Goal: Complete application form

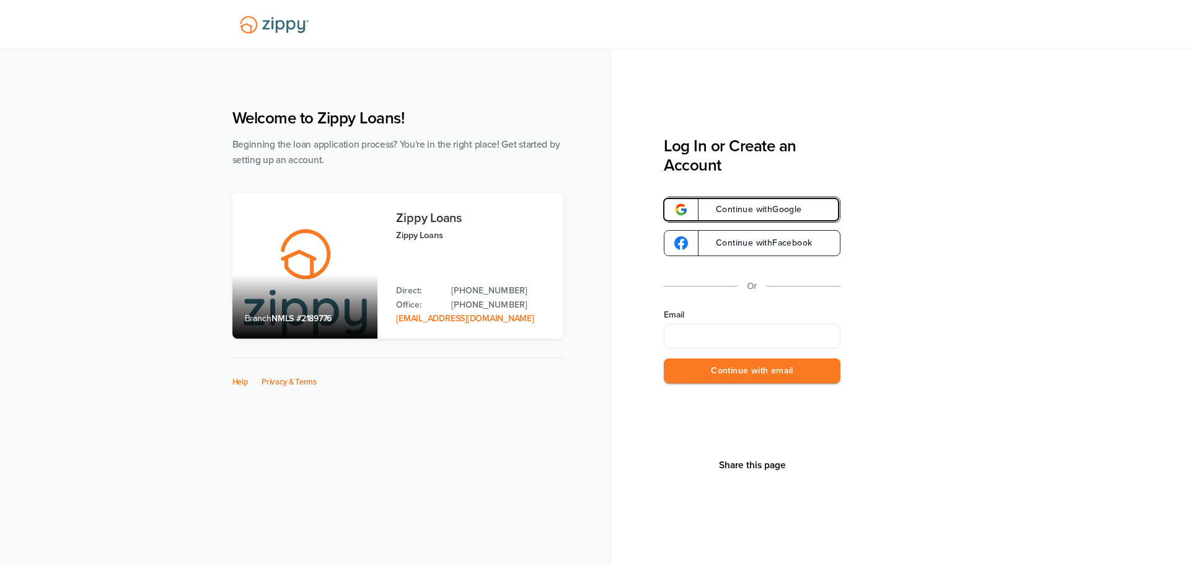
click at [731, 205] on span "Continue with Google" at bounding box center [753, 209] width 99 height 9
